Goal: Task Accomplishment & Management: Manage account settings

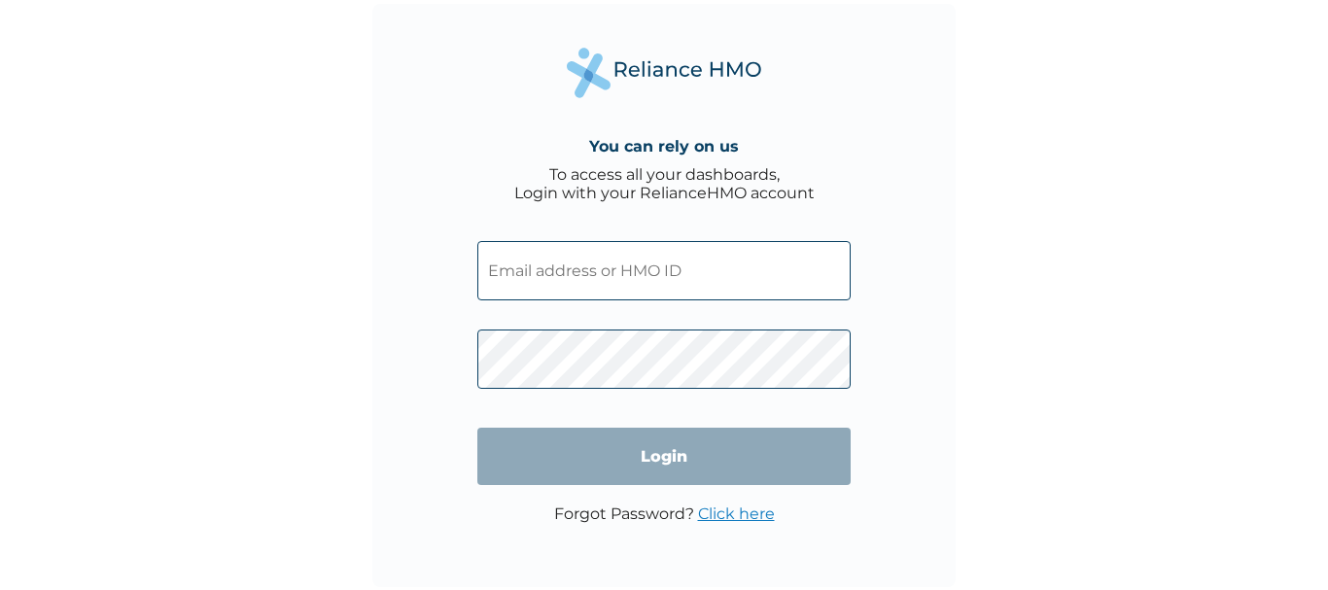
click at [1215, 307] on div "You can rely on us To access all your dashboards, Login with your RelianceHMO a…" at bounding box center [664, 295] width 1328 height 590
click at [1138, 216] on div "You can rely on us To access all your dashboards, Login with your RelianceHMO a…" at bounding box center [664, 295] width 1328 height 590
click at [700, 264] on input "text" at bounding box center [663, 270] width 373 height 59
type input "kemisolaologbonyo@gmail.com"
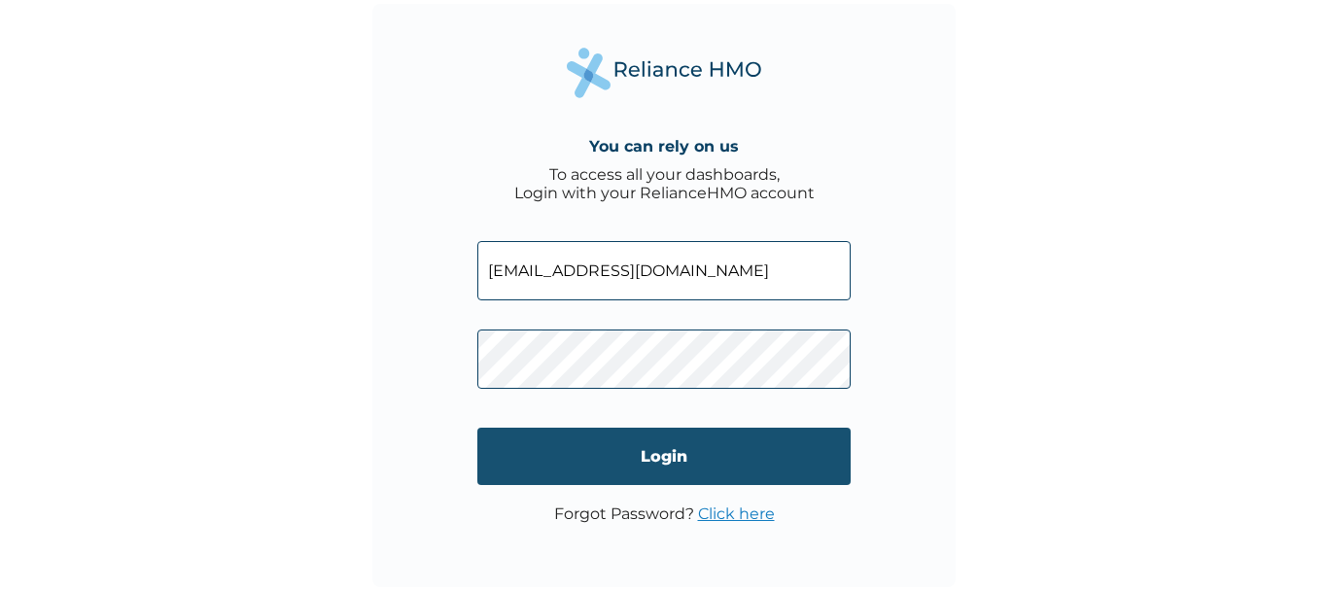
click at [727, 465] on input "Login" at bounding box center [663, 456] width 373 height 57
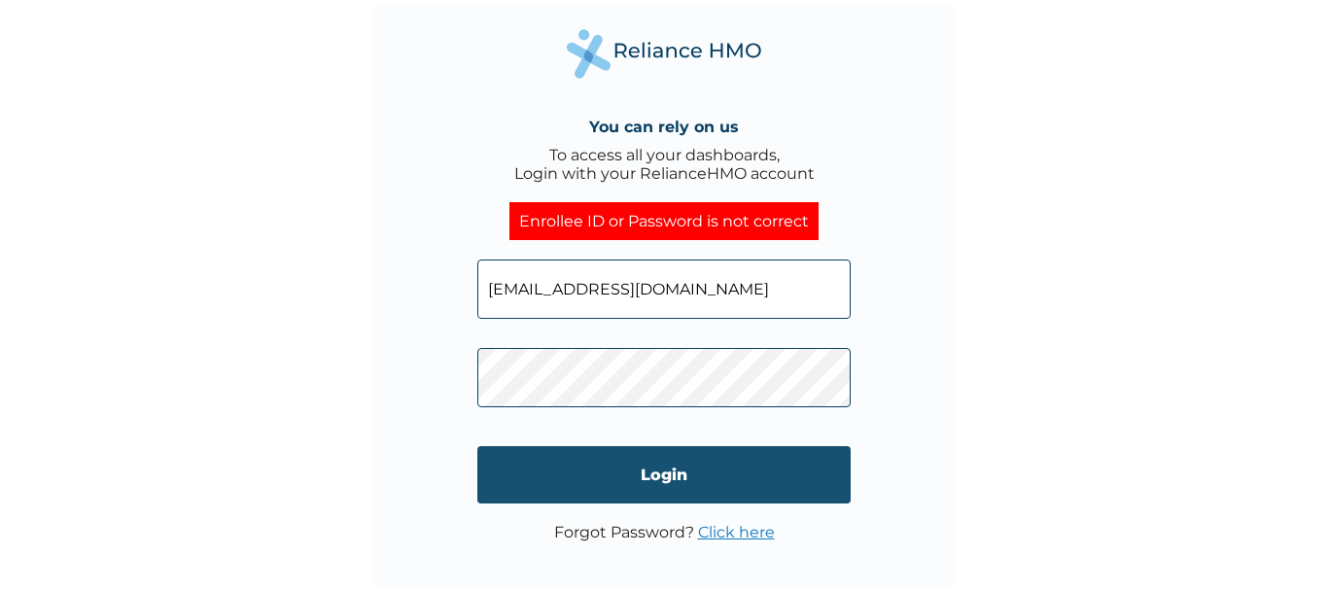
click at [645, 469] on input "Login" at bounding box center [663, 474] width 373 height 57
click at [654, 498] on input "Login" at bounding box center [663, 474] width 373 height 57
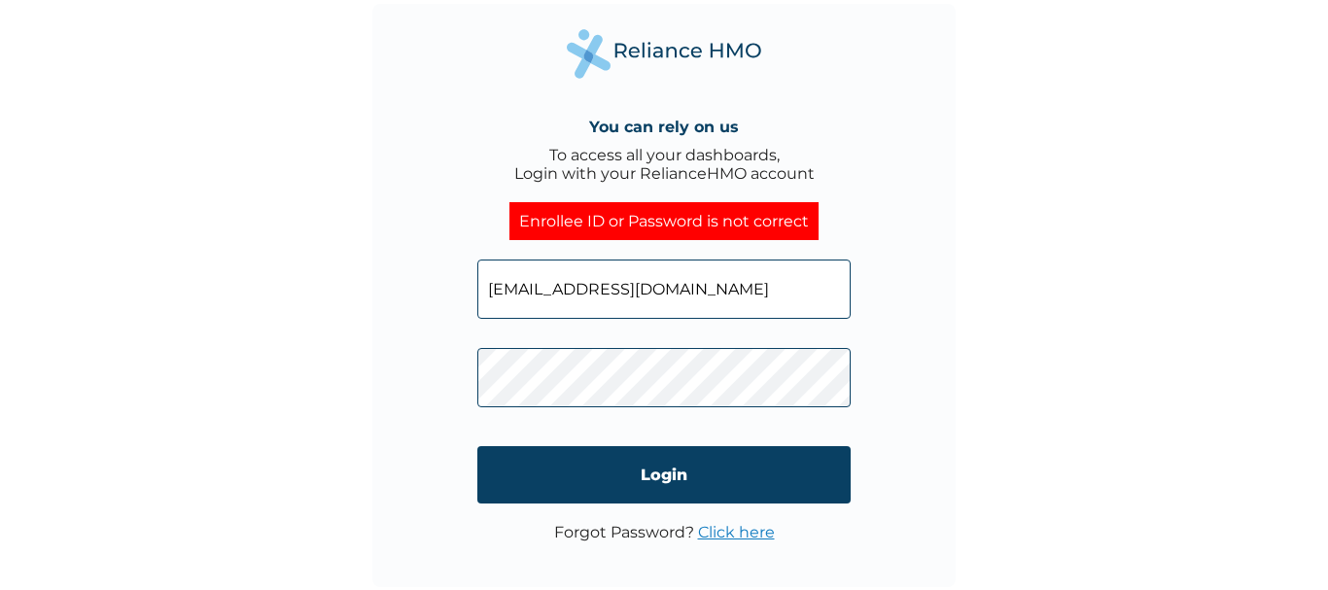
click at [736, 536] on link "Click here" at bounding box center [736, 532] width 77 height 18
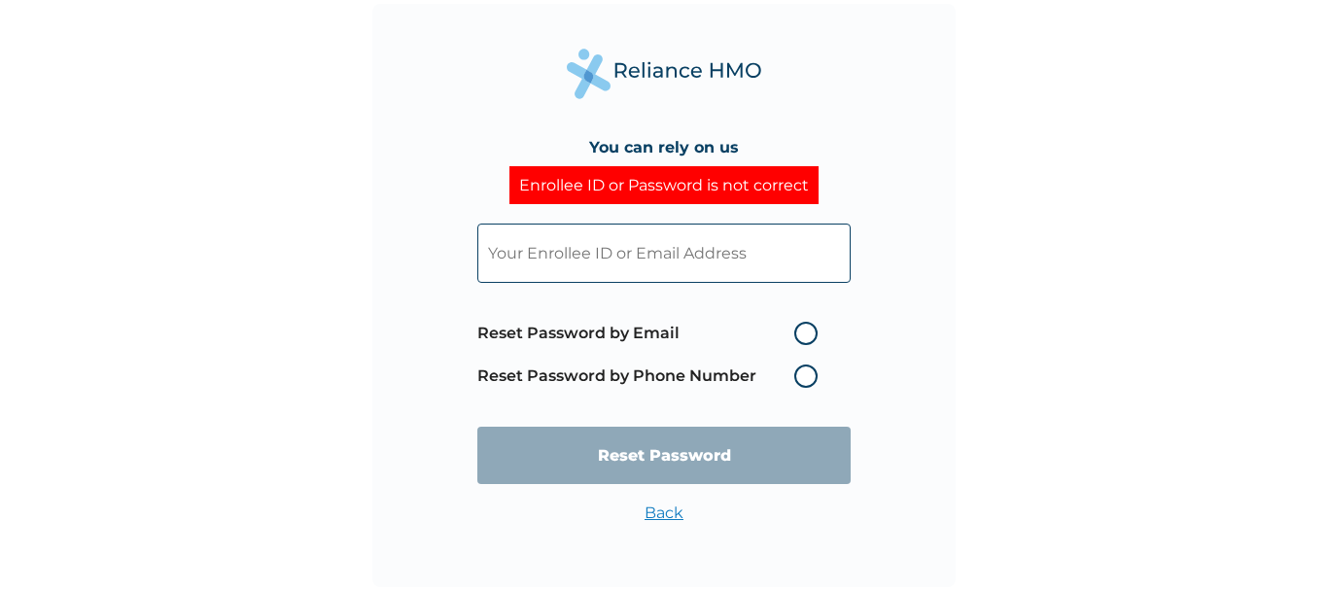
click at [813, 334] on label "Reset Password by Email" at bounding box center [652, 333] width 350 height 23
click at [798, 334] on input "Reset Password by Email" at bounding box center [782, 333] width 31 height 31
radio input "true"
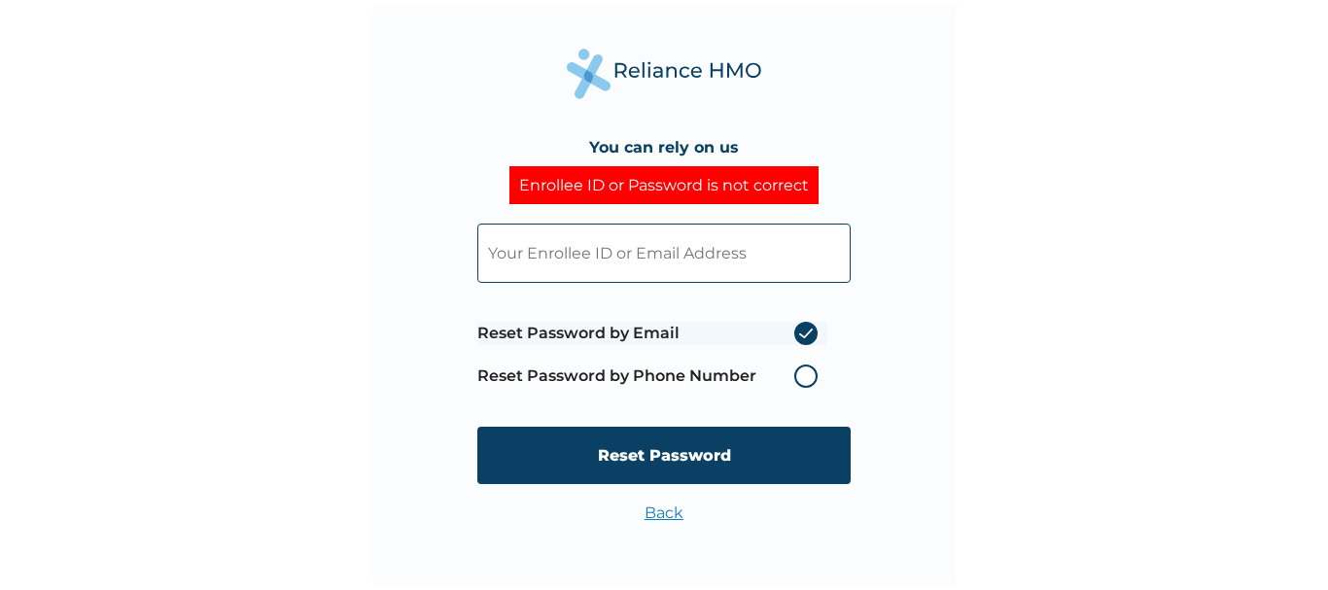
click at [712, 226] on input "text" at bounding box center [663, 253] width 373 height 59
click at [890, 337] on div "You can rely on us Enrollee ID or Password is not correct Reset Password by Ema…" at bounding box center [663, 295] width 583 height 583
click at [771, 234] on input "text" at bounding box center [663, 253] width 373 height 59
paste input "LPD/10203/A"
type input "LPD/10203/A"
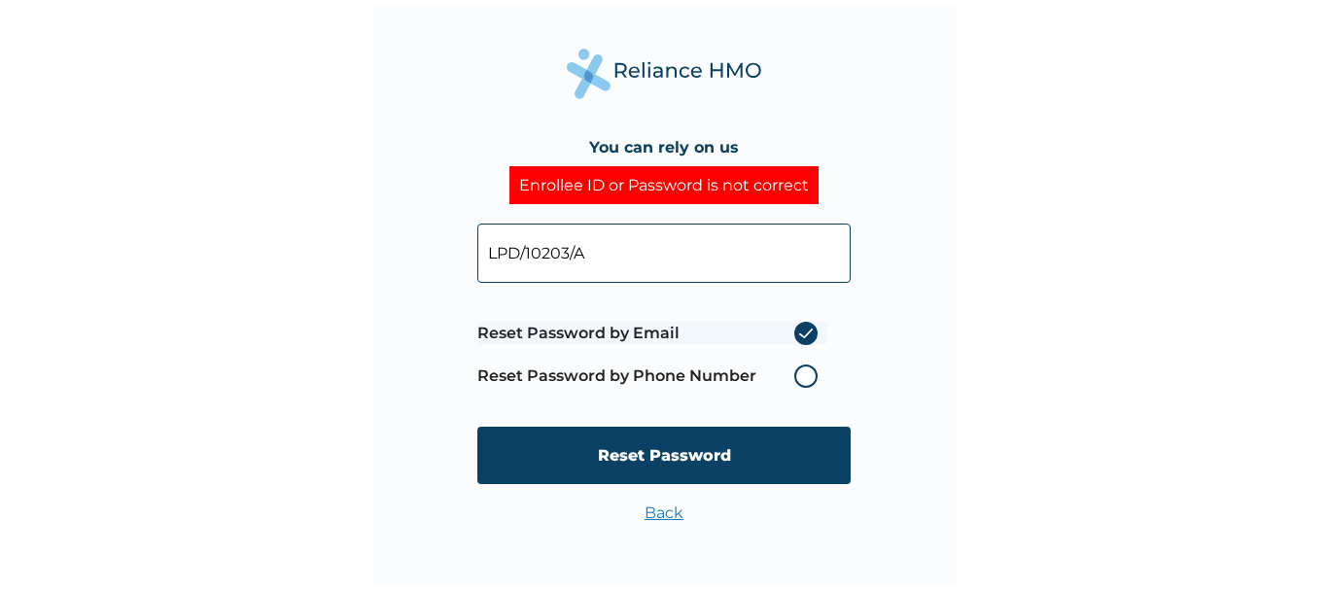
click at [820, 381] on label "Reset Password by Phone Number" at bounding box center [652, 376] width 350 height 23
click at [806, 327] on label "Reset Password by Email" at bounding box center [652, 333] width 350 height 23
click at [798, 327] on input "Reset Password by Email" at bounding box center [782, 333] width 31 height 31
click at [806, 373] on label "Reset Password by Phone Number" at bounding box center [652, 376] width 350 height 23
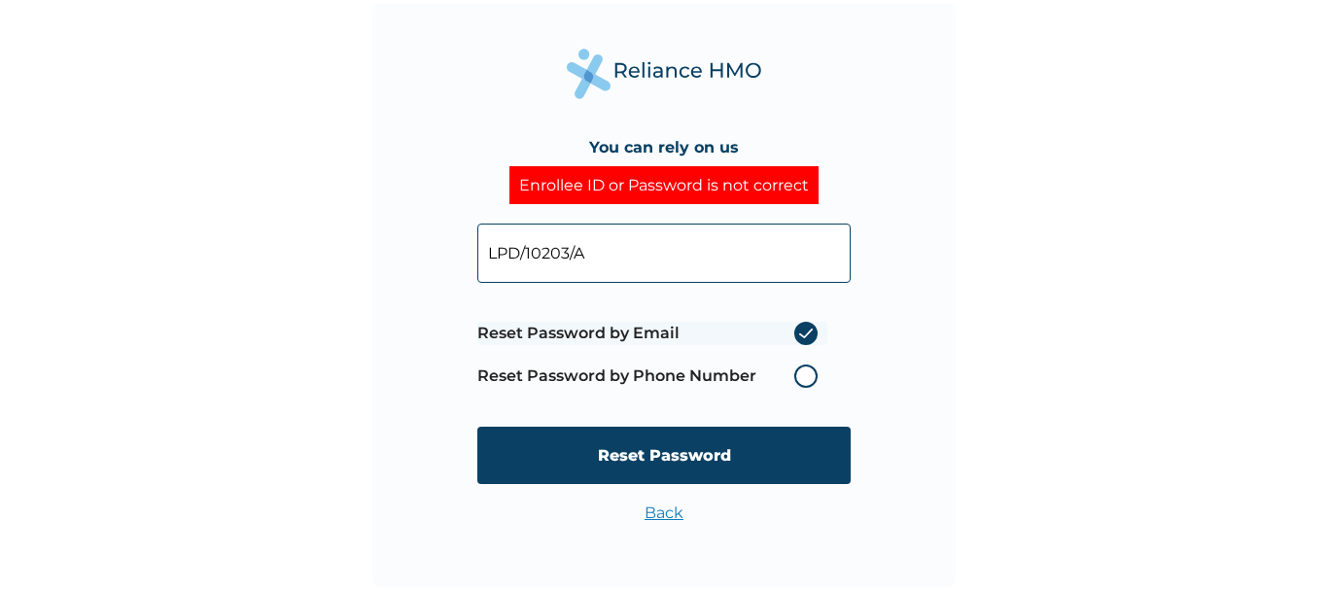
click at [806, 373] on label "Reset Password by Phone Number" at bounding box center [652, 376] width 350 height 23
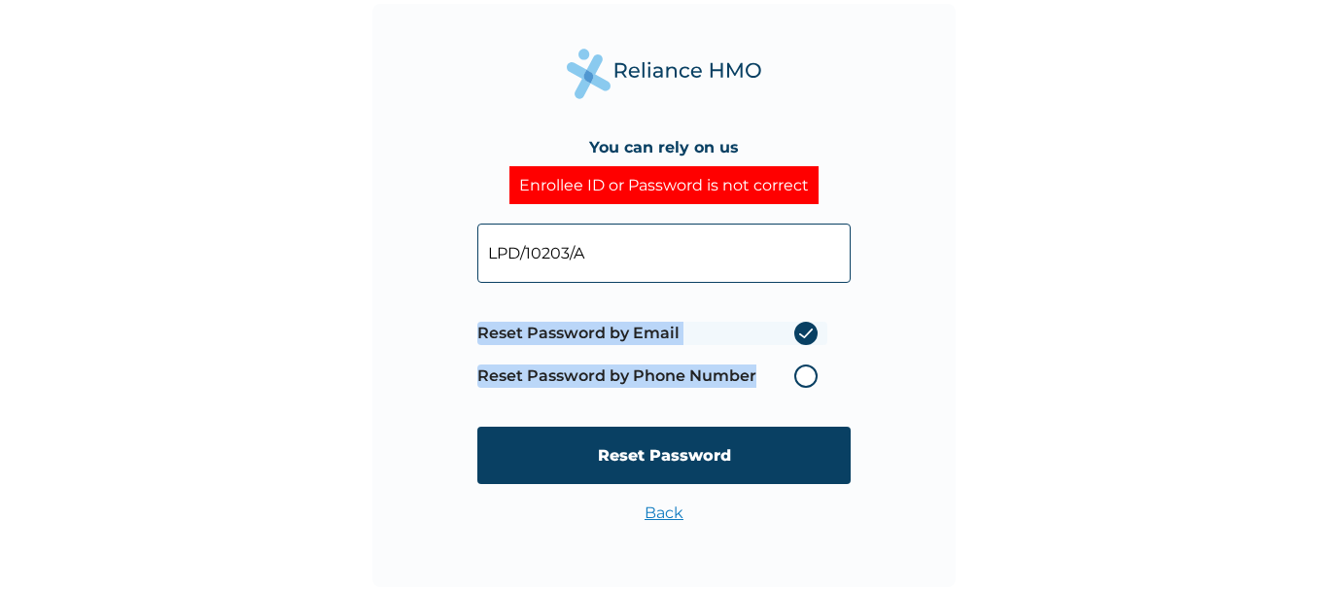
click at [806, 373] on label "Reset Password by Phone Number" at bounding box center [652, 376] width 350 height 23
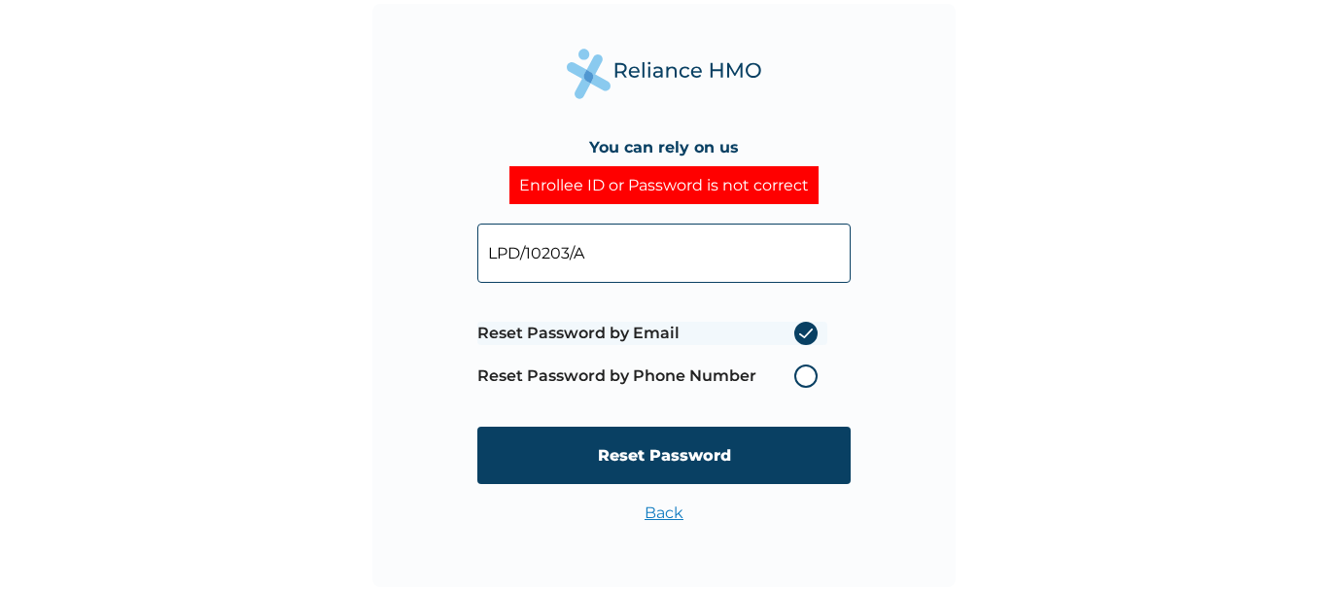
click at [878, 349] on div "You can rely on us Enrollee ID or Password is not correct LPD/10203/A Reset Pas…" at bounding box center [663, 295] width 583 height 583
click at [683, 224] on input "LPD/10203/A" at bounding box center [663, 253] width 373 height 59
click at [806, 334] on label "Reset Password by Email" at bounding box center [652, 333] width 350 height 23
click at [798, 334] on input "Reset Password by Email" at bounding box center [782, 333] width 31 height 31
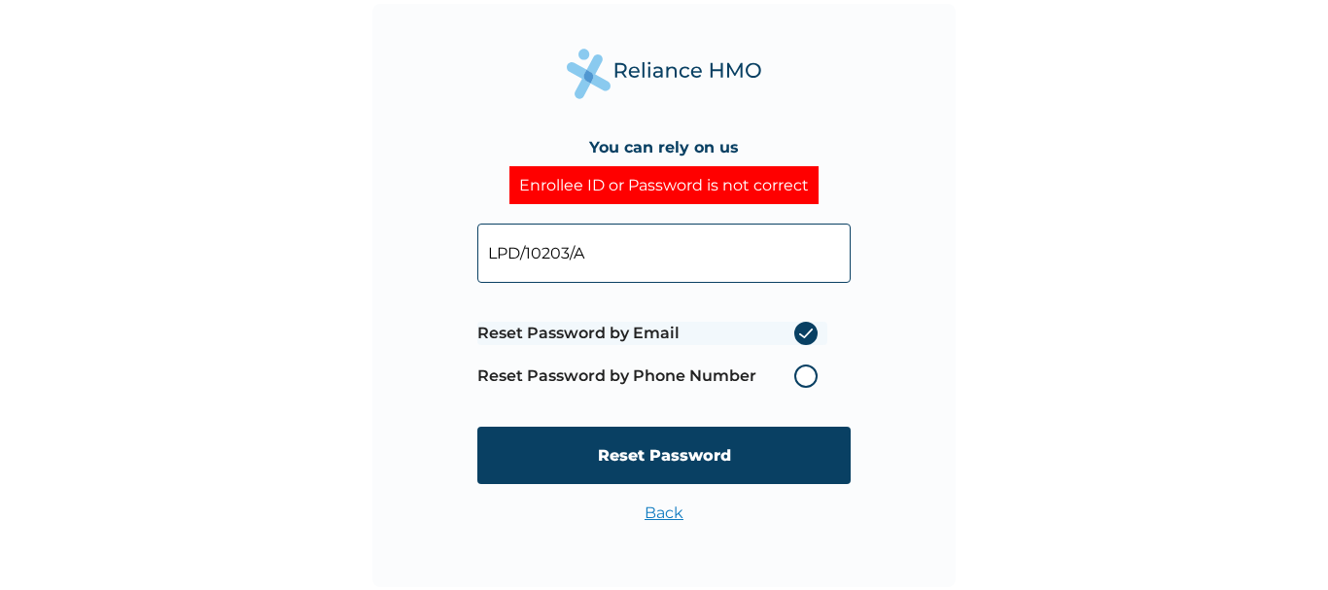
click at [806, 369] on label "Reset Password by Phone Number" at bounding box center [652, 376] width 350 height 23
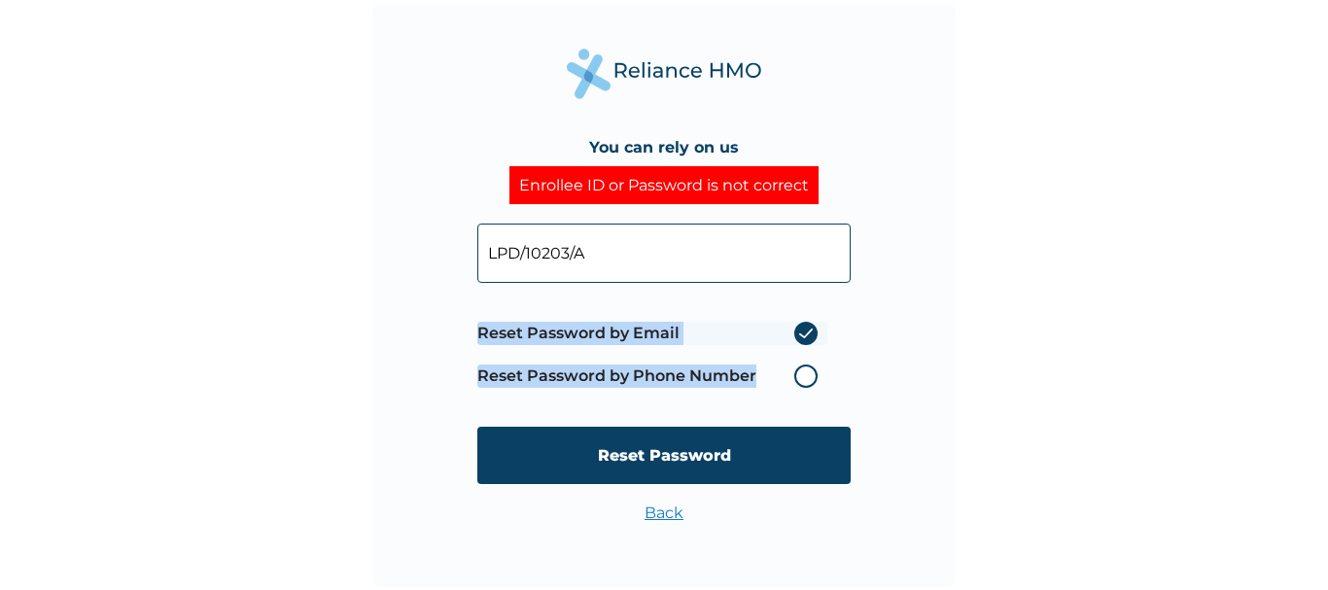
click at [806, 369] on label "Reset Password by Phone Number" at bounding box center [652, 376] width 350 height 23
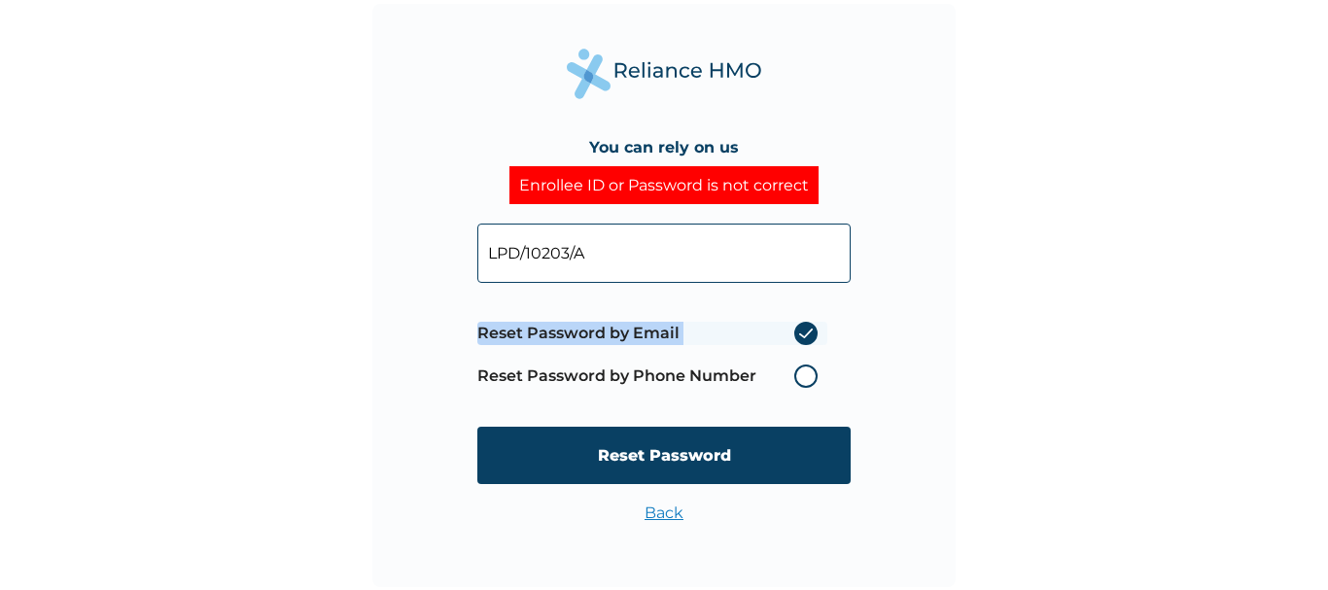
click at [806, 369] on label "Reset Password by Phone Number" at bounding box center [652, 376] width 350 height 23
click at [804, 328] on label "Reset Password by Email" at bounding box center [652, 333] width 350 height 23
click at [798, 328] on input "Reset Password by Email" at bounding box center [782, 333] width 31 height 31
click at [804, 328] on label "Reset Password by Email" at bounding box center [652, 333] width 350 height 23
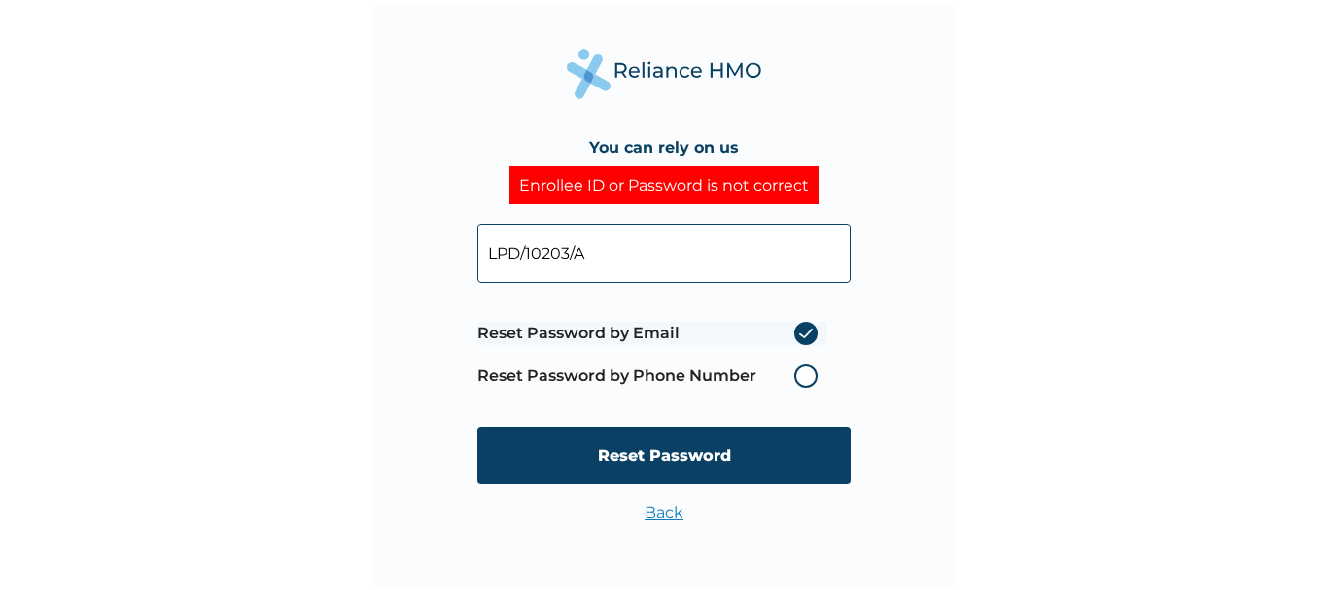
click at [798, 328] on input "Reset Password by Email" at bounding box center [782, 333] width 31 height 31
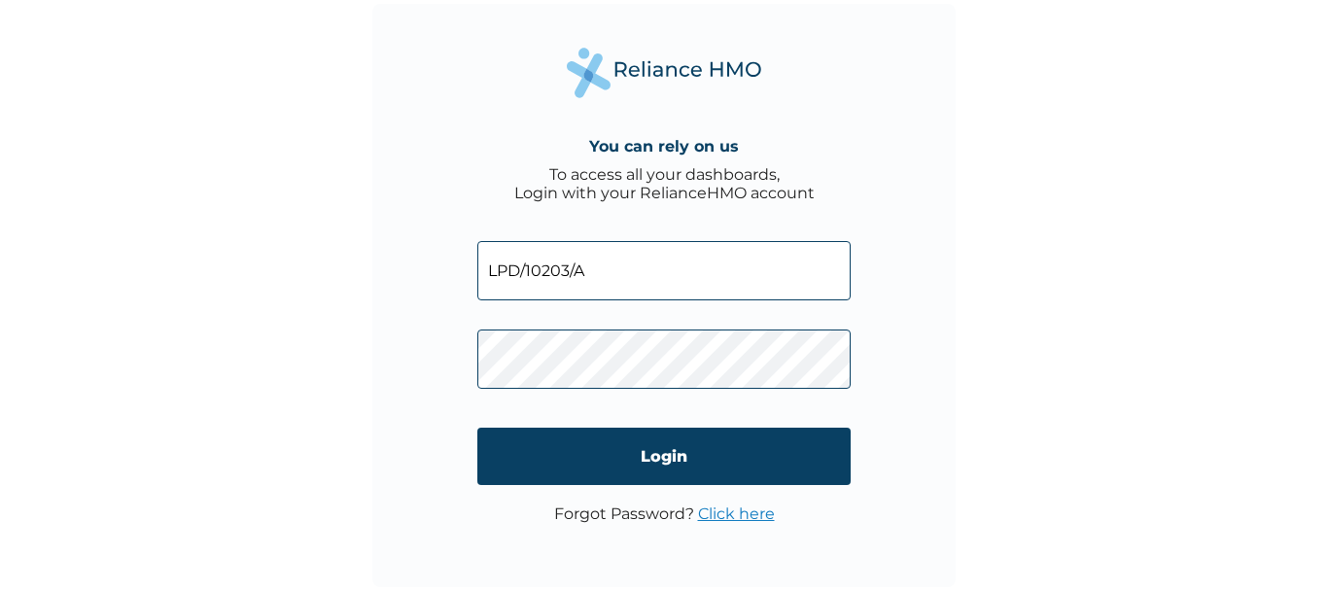
type input "LPD/10203/A"
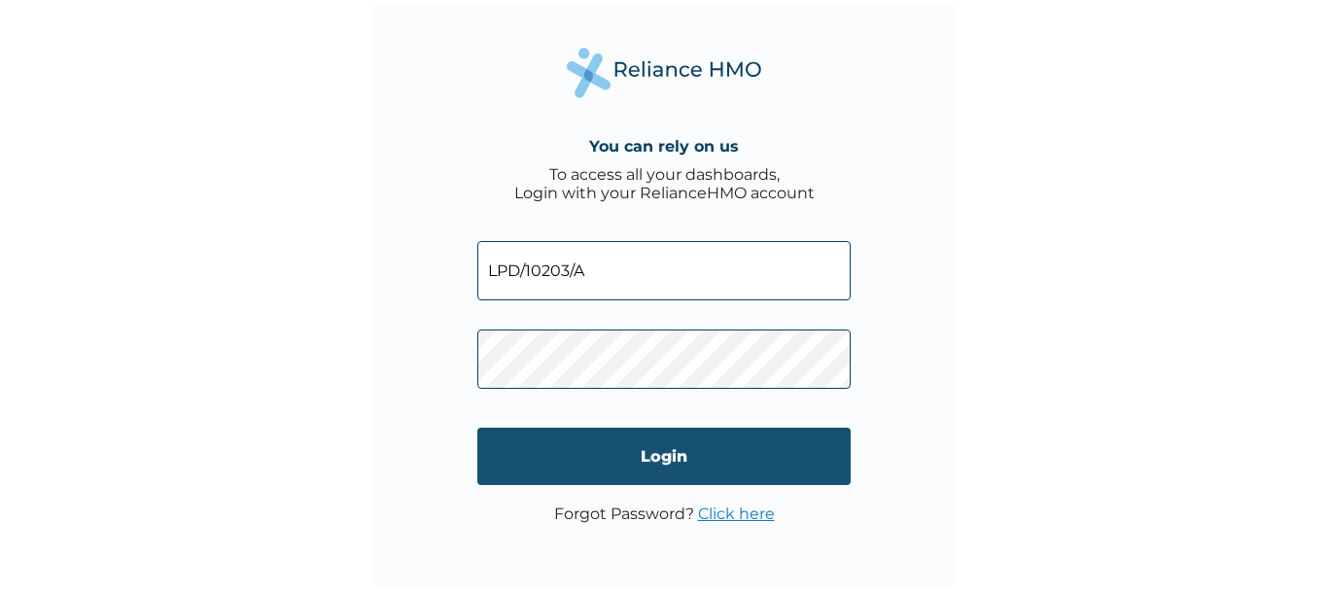
click at [711, 468] on input "Login" at bounding box center [663, 456] width 373 height 57
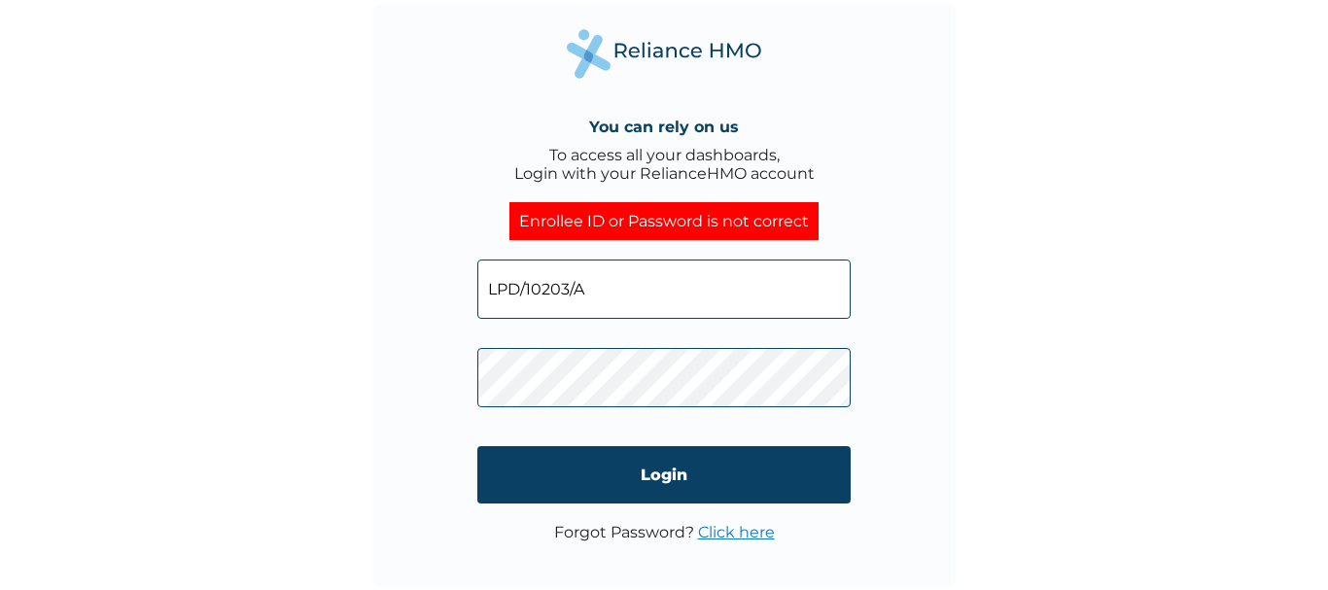
click at [735, 534] on link "Click here" at bounding box center [736, 532] width 77 height 18
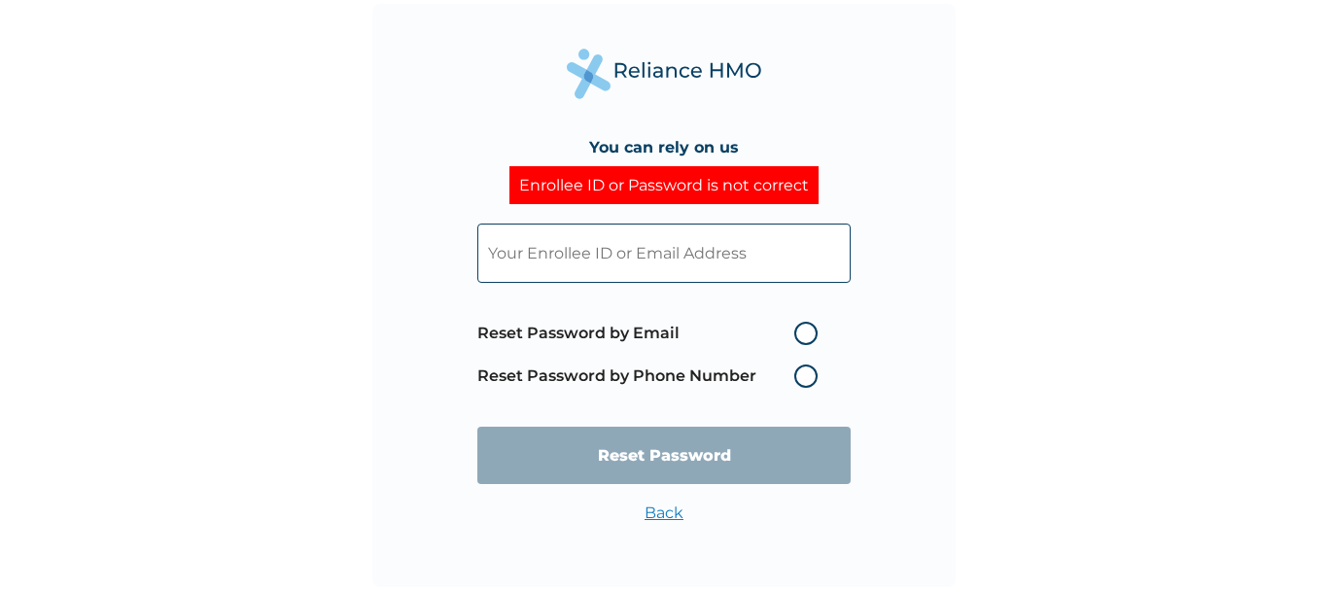
click at [779, 272] on input "text" at bounding box center [663, 253] width 373 height 59
paste input "LPD/10203/A"
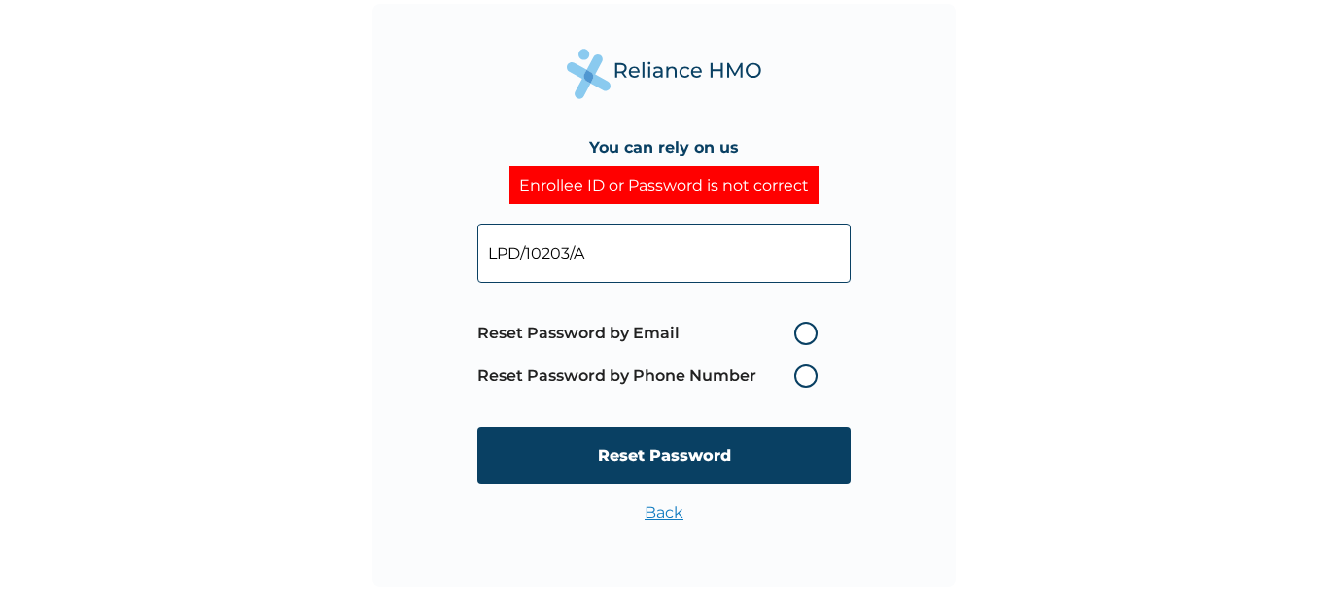
type input "LPD/10203/A"
click at [802, 380] on label "Reset Password by Phone Number" at bounding box center [652, 376] width 350 height 23
click at [803, 328] on label "Reset Password by Email" at bounding box center [652, 333] width 350 height 23
click at [798, 328] on input "Reset Password by Email" at bounding box center [782, 333] width 31 height 31
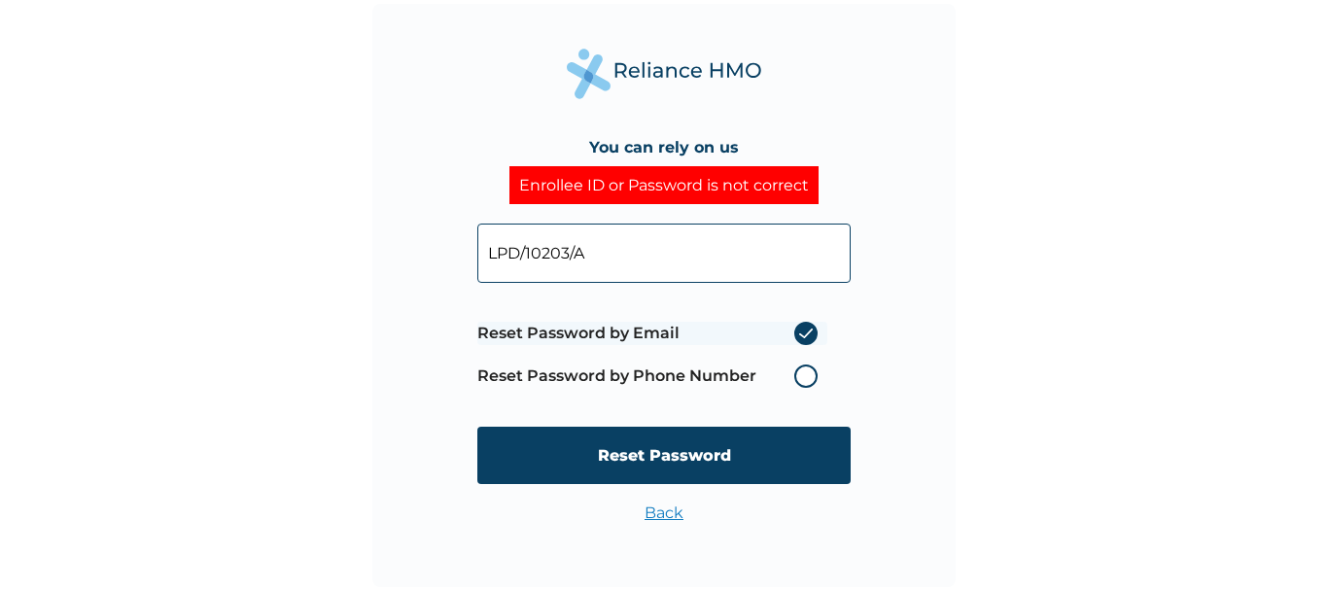
radio input "true"
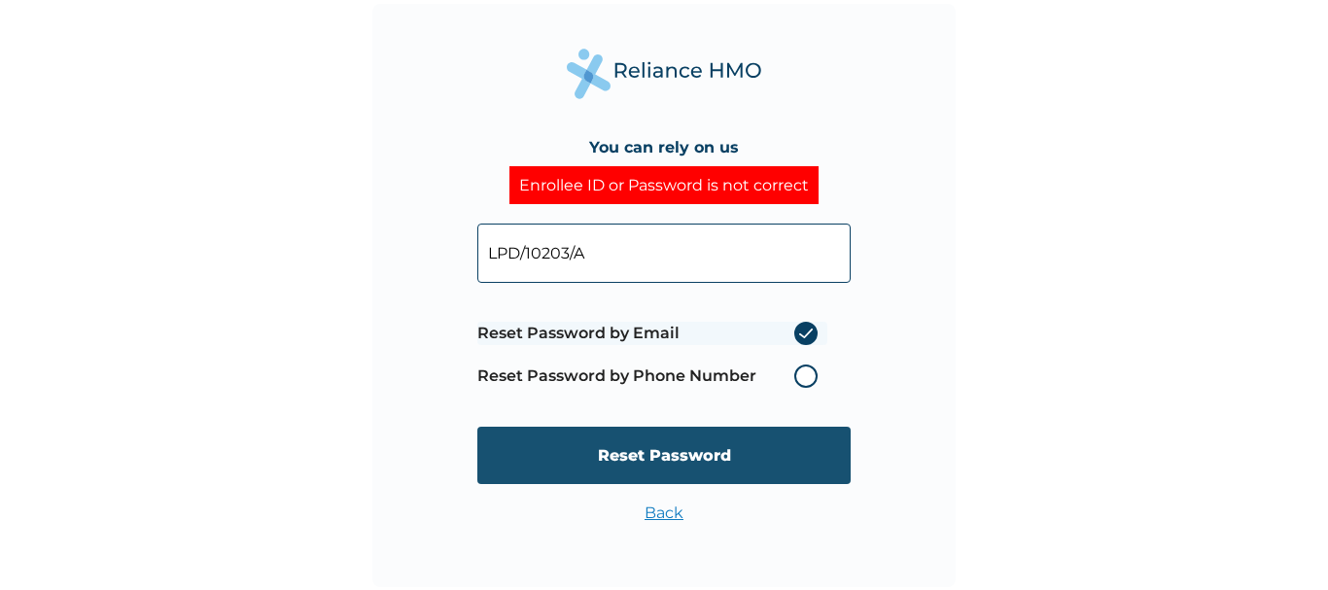
click at [746, 452] on input "Reset Password" at bounding box center [663, 455] width 373 height 57
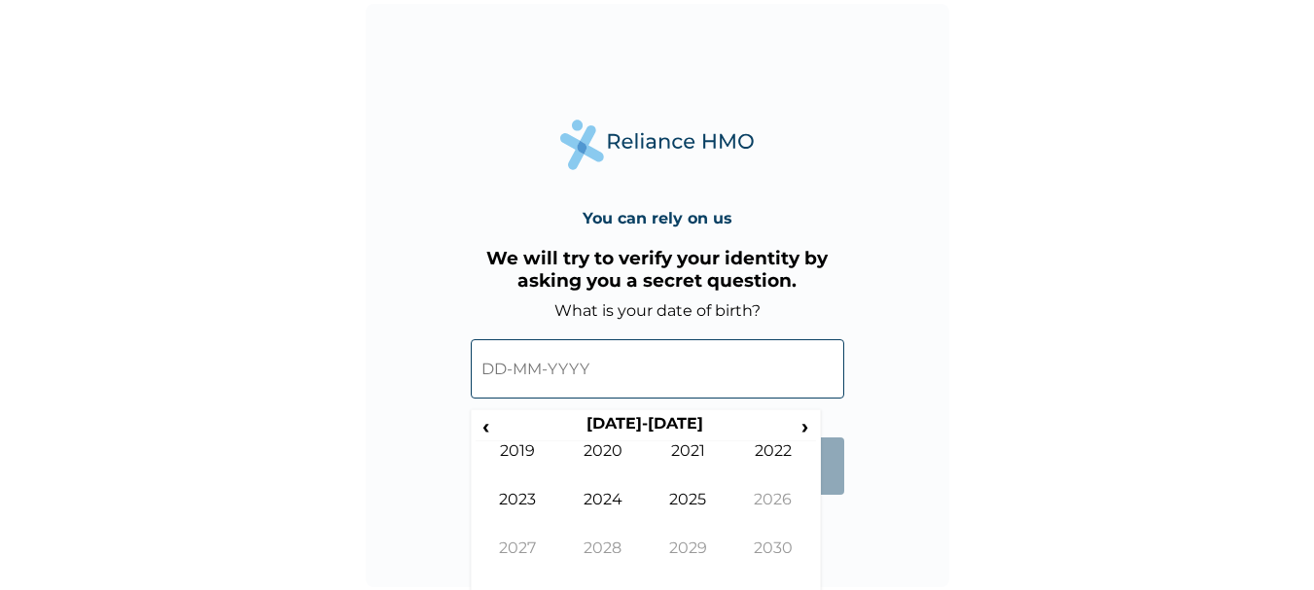
click at [627, 369] on input "text" at bounding box center [657, 368] width 373 height 59
click at [487, 370] on input "text" at bounding box center [657, 368] width 373 height 59
click at [484, 422] on span "‹" at bounding box center [485, 426] width 20 height 24
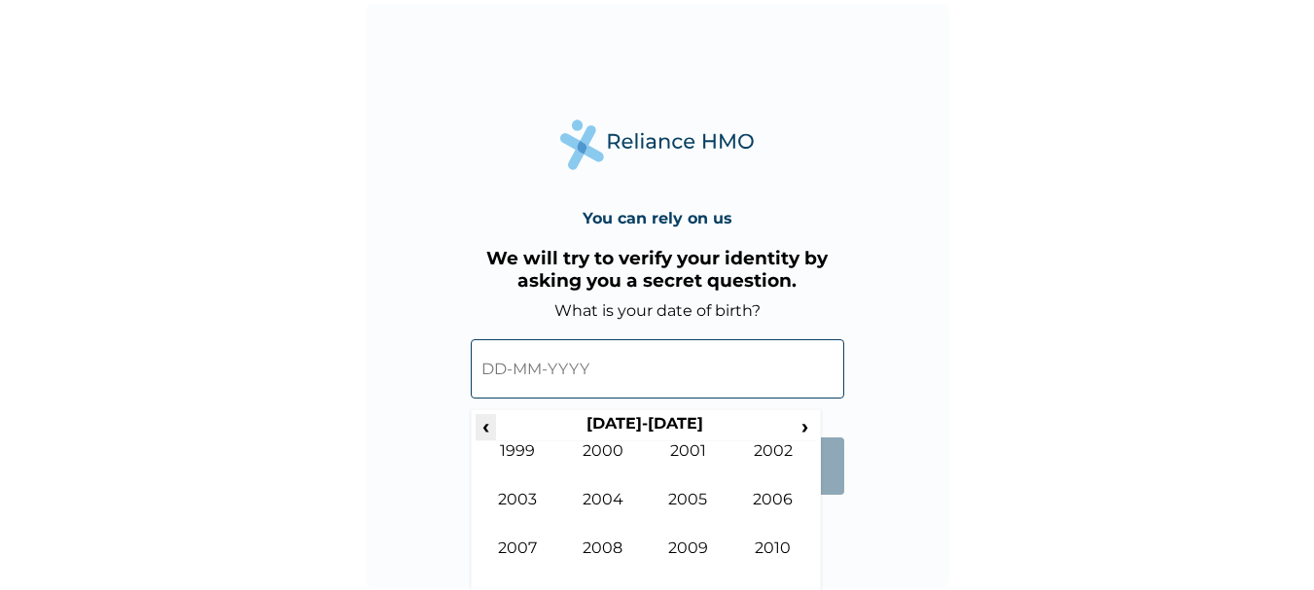
click at [484, 422] on span "‹" at bounding box center [485, 426] width 20 height 24
click at [511, 491] on td "1993" at bounding box center [518, 514] width 86 height 49
click at [678, 495] on td "Jul" at bounding box center [689, 514] width 86 height 49
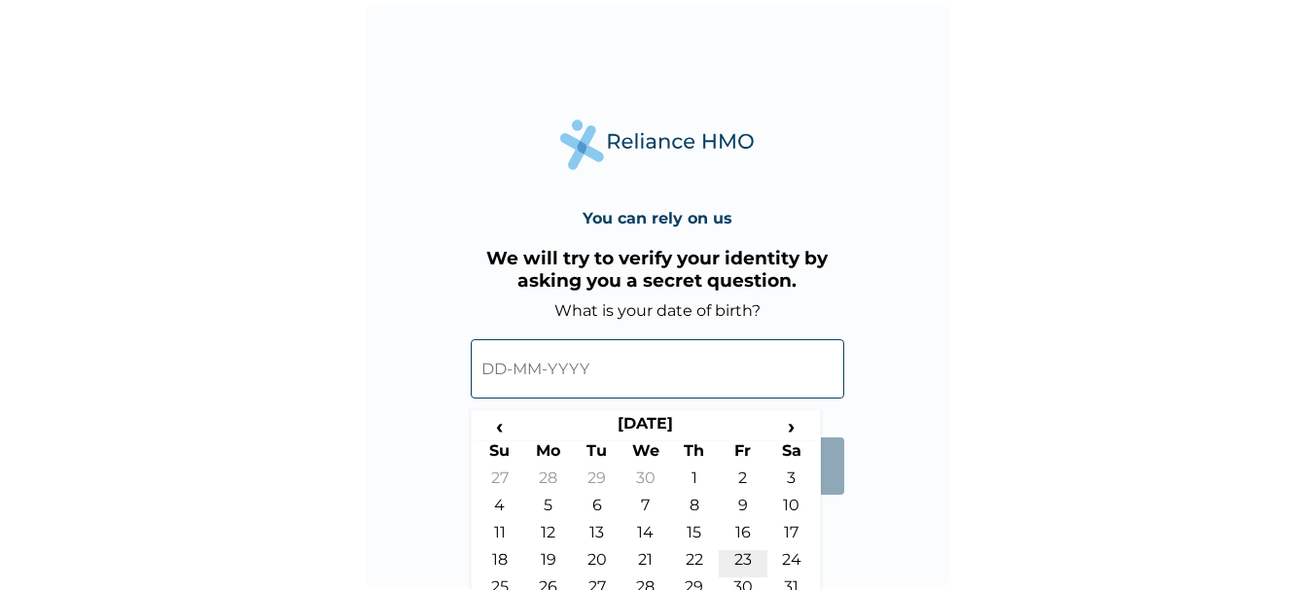
click at [738, 553] on td "23" at bounding box center [743, 563] width 49 height 27
type input "23-07-1993"
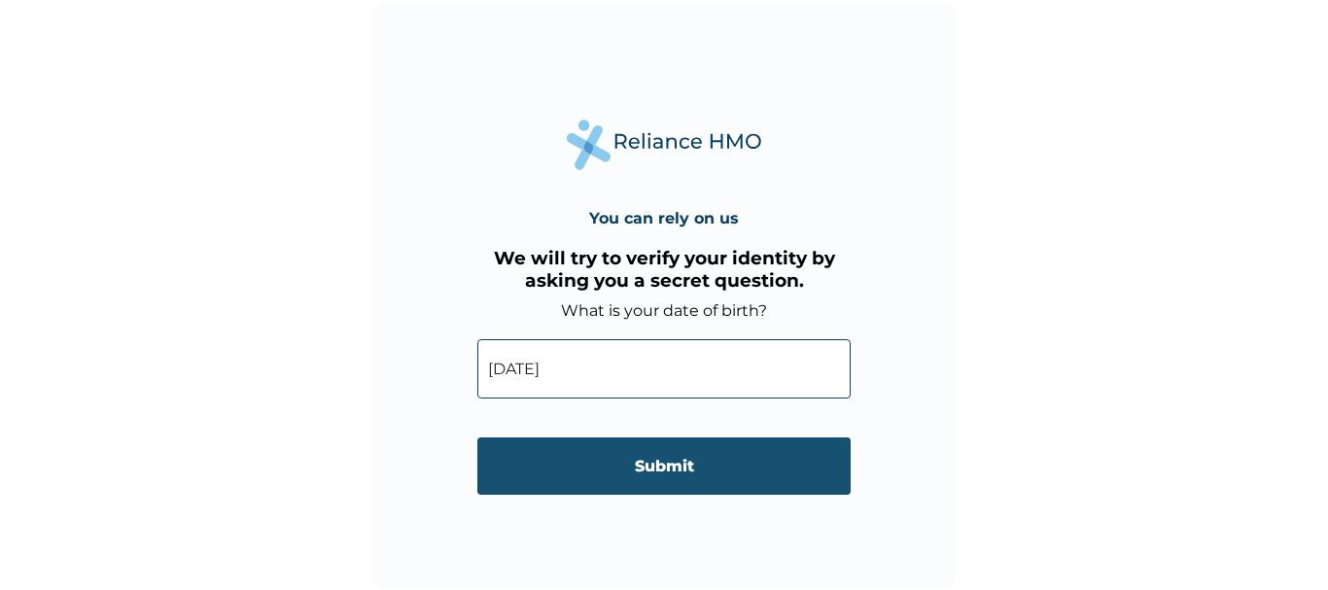
click at [678, 479] on input "Submit" at bounding box center [663, 466] width 373 height 57
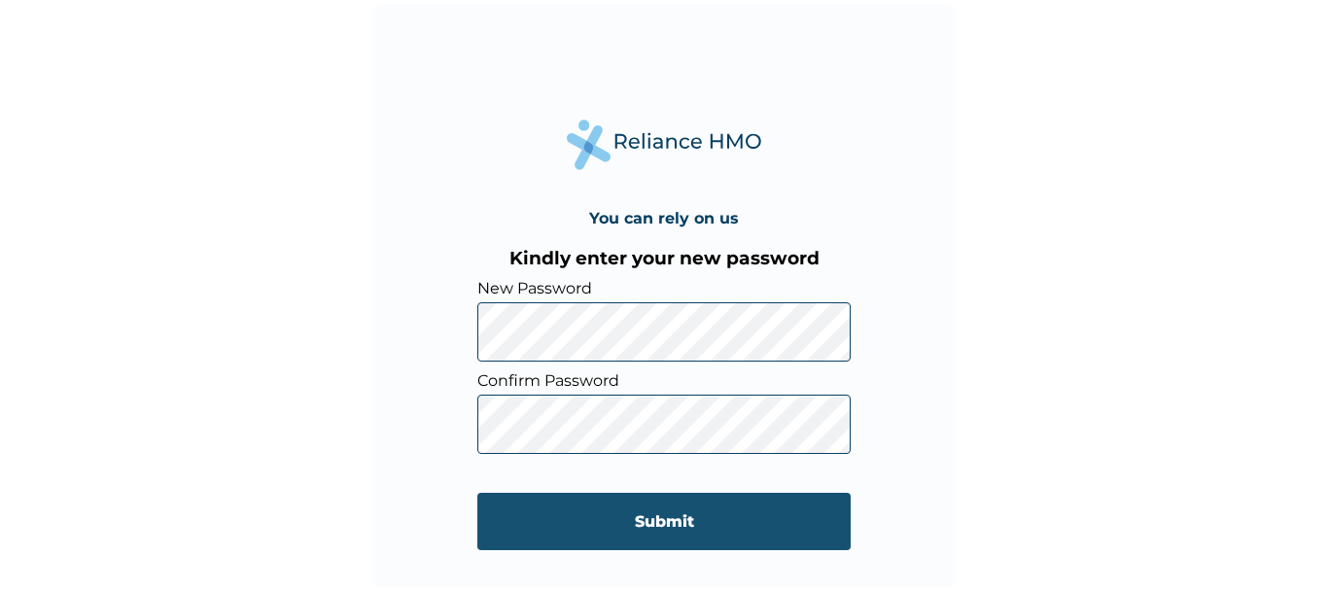
click at [664, 525] on input "Submit" at bounding box center [663, 521] width 373 height 57
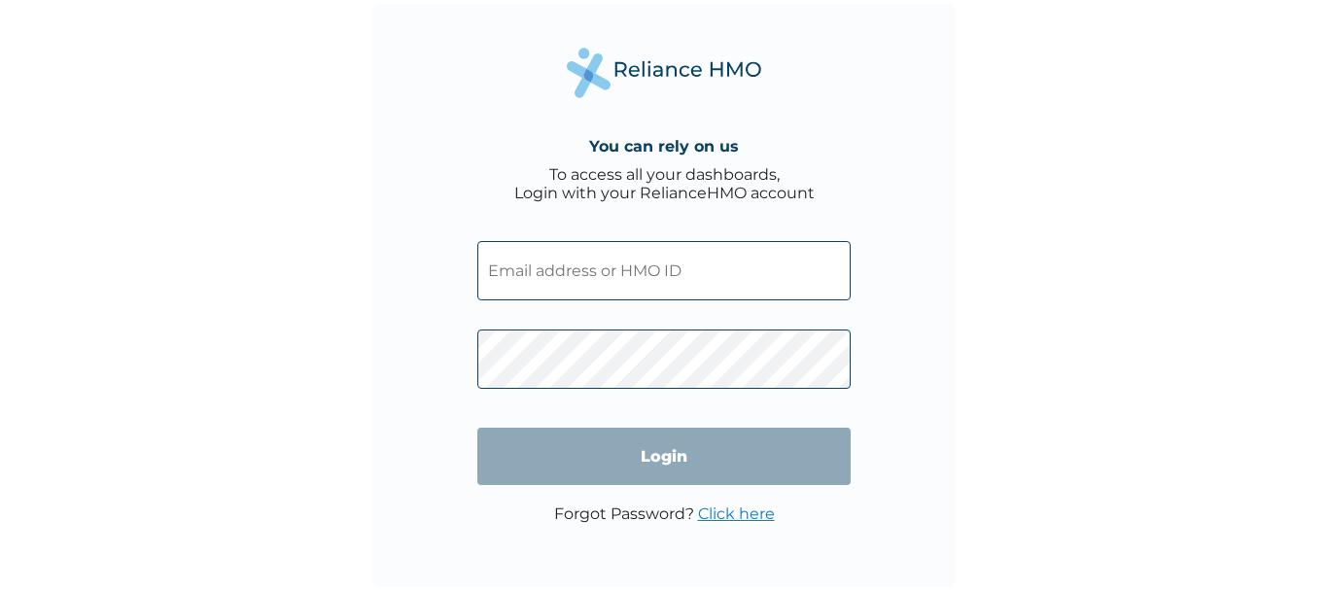
click at [668, 272] on input "text" at bounding box center [663, 270] width 373 height 59
paste input "LPD/10203/A"
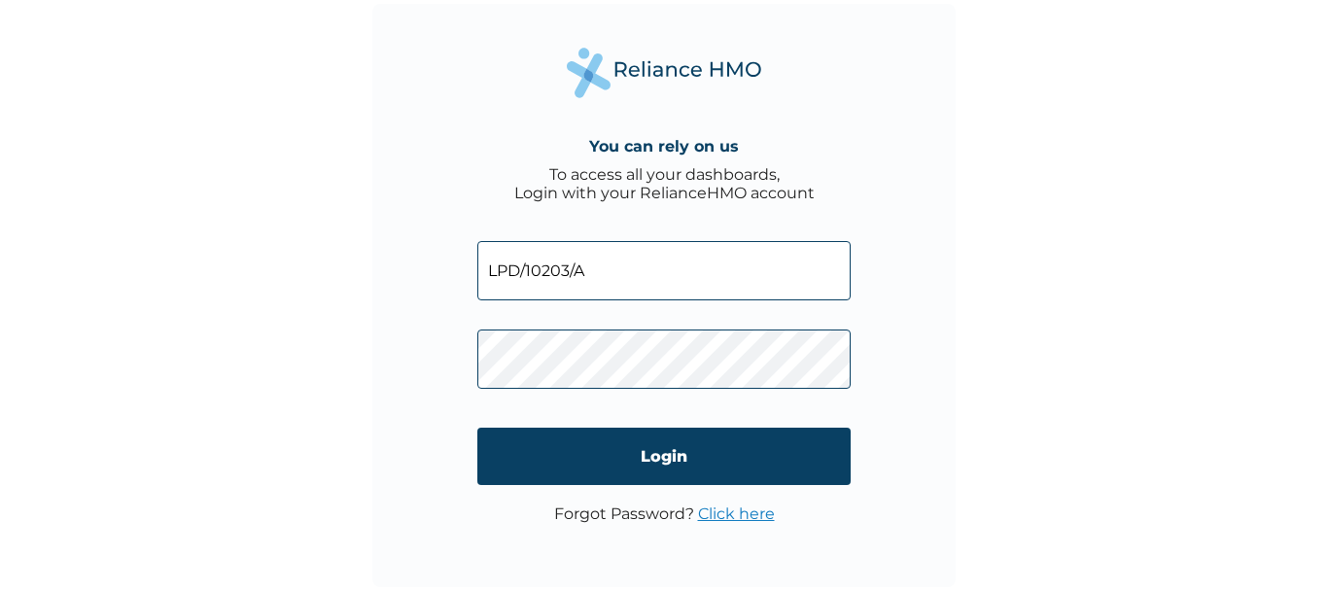
type input "LPD/10203/A"
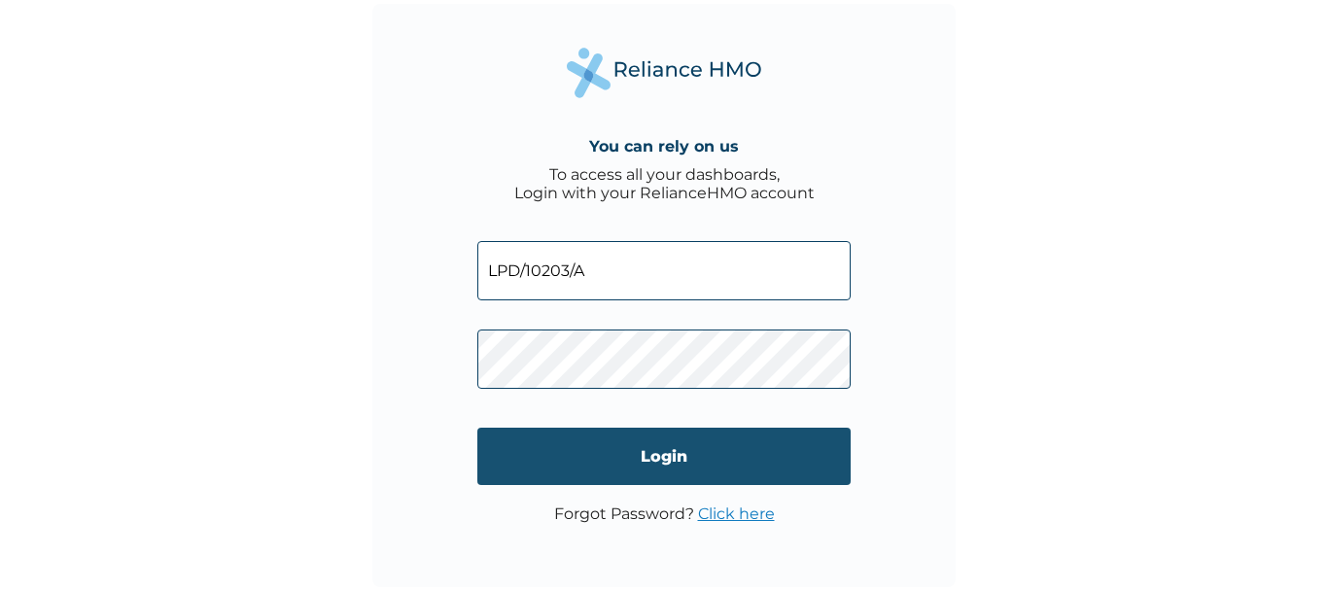
click at [648, 462] on input "Login" at bounding box center [663, 456] width 373 height 57
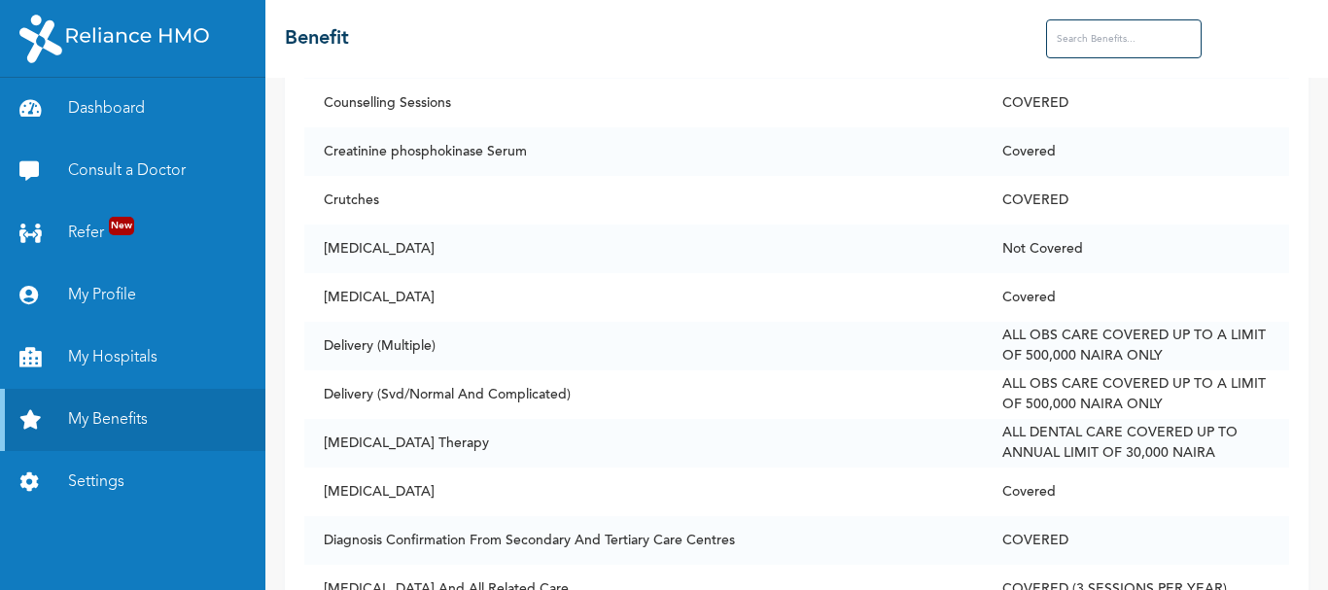
scroll to position [3258, 0]
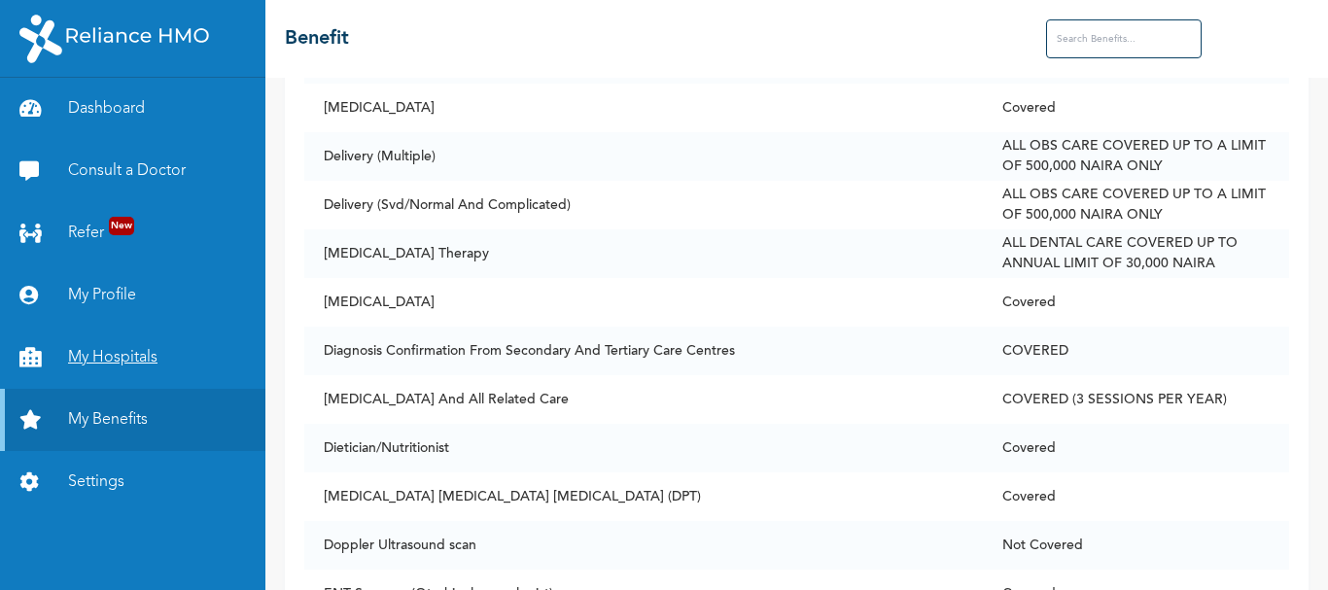
click at [135, 341] on link "My Hospitals" at bounding box center [132, 358] width 265 height 62
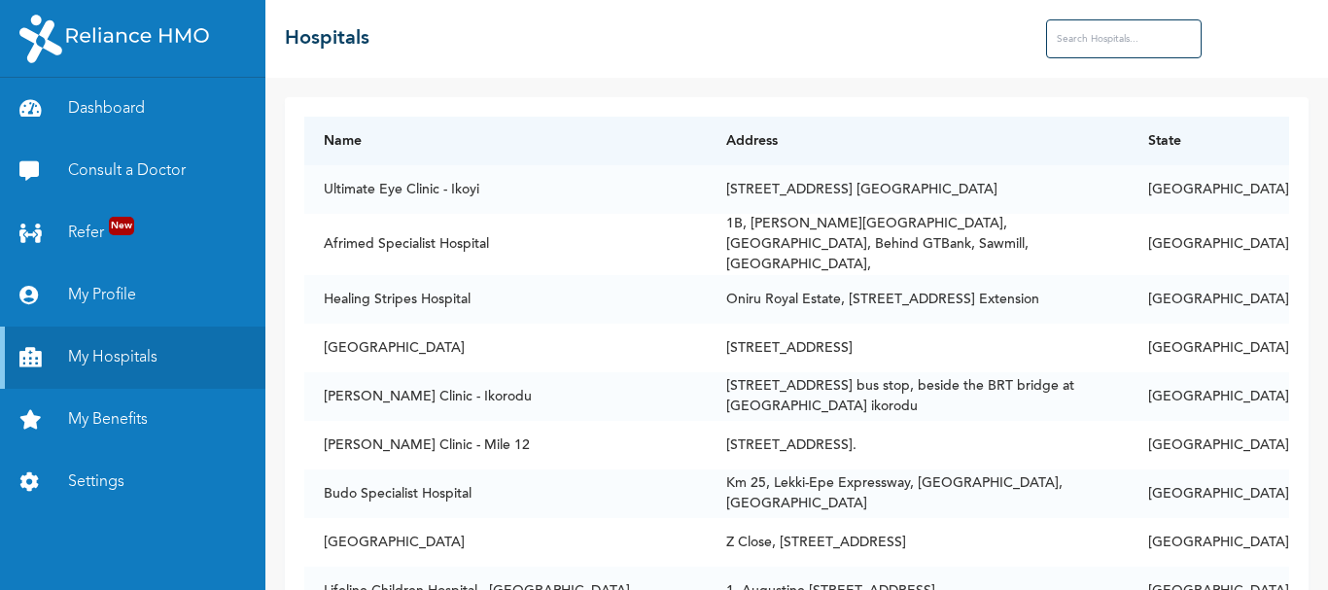
click at [1107, 25] on input "text" at bounding box center [1124, 38] width 156 height 39
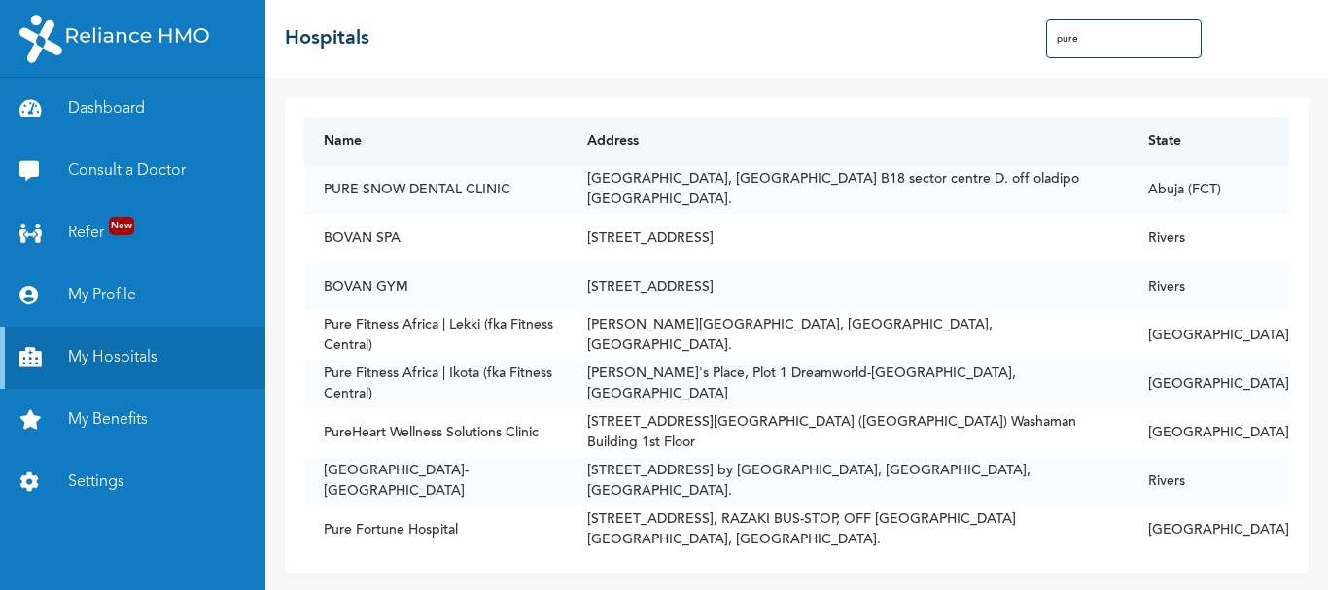
type input "pure"
click at [714, 176] on td "[GEOGRAPHIC_DATA], [GEOGRAPHIC_DATA] B18 sector centre D. off oladipo [GEOGRAPH…" at bounding box center [848, 189] width 561 height 49
